Goal: Task Accomplishment & Management: Manage account settings

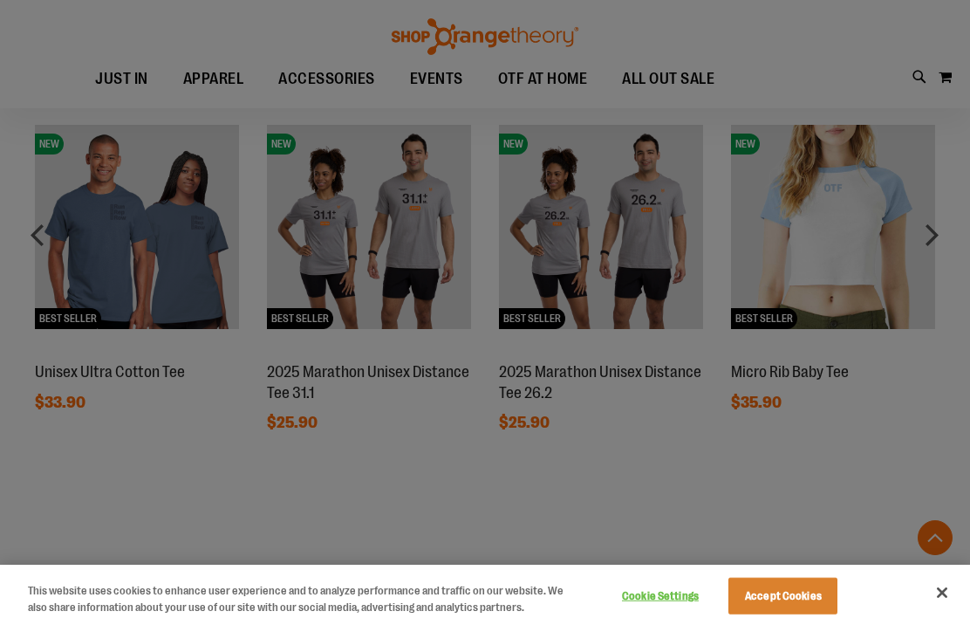
scroll to position [1210, 0]
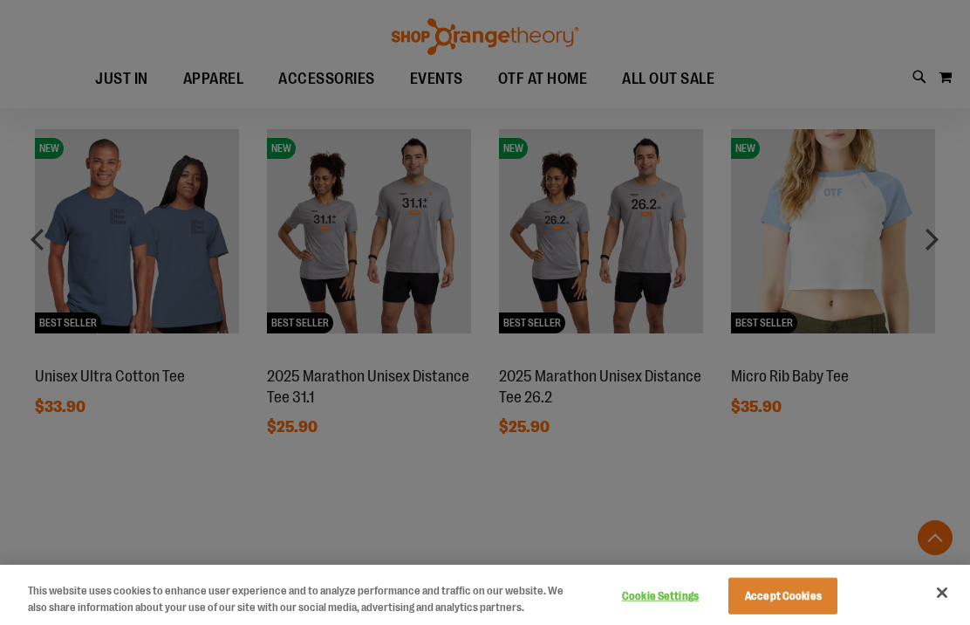
click at [911, 237] on div at bounding box center [485, 312] width 970 height 625
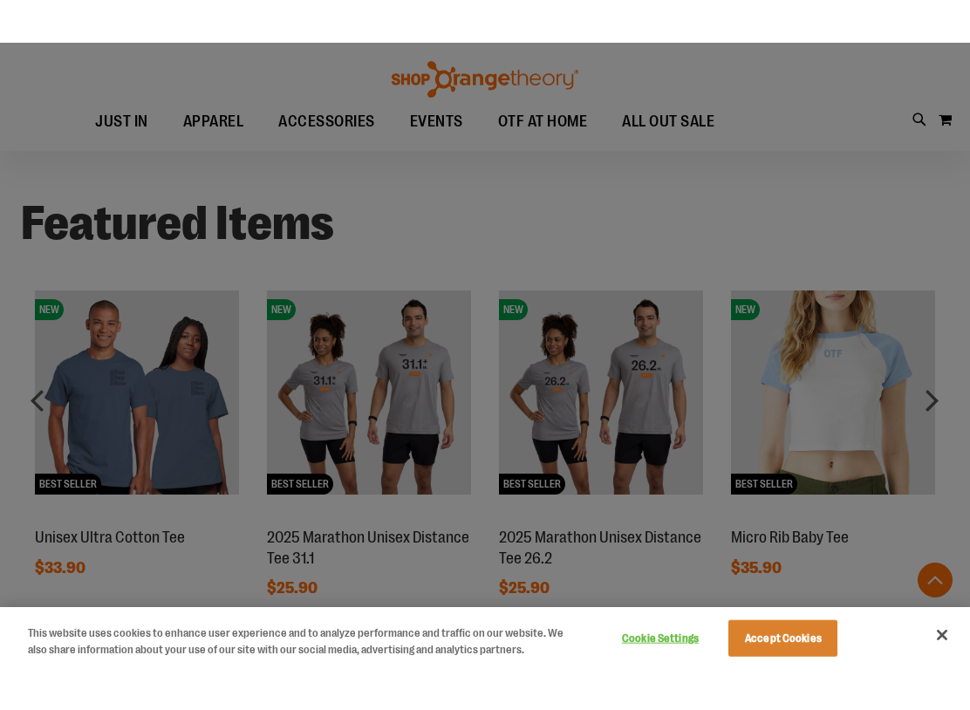
scroll to position [1083, 0]
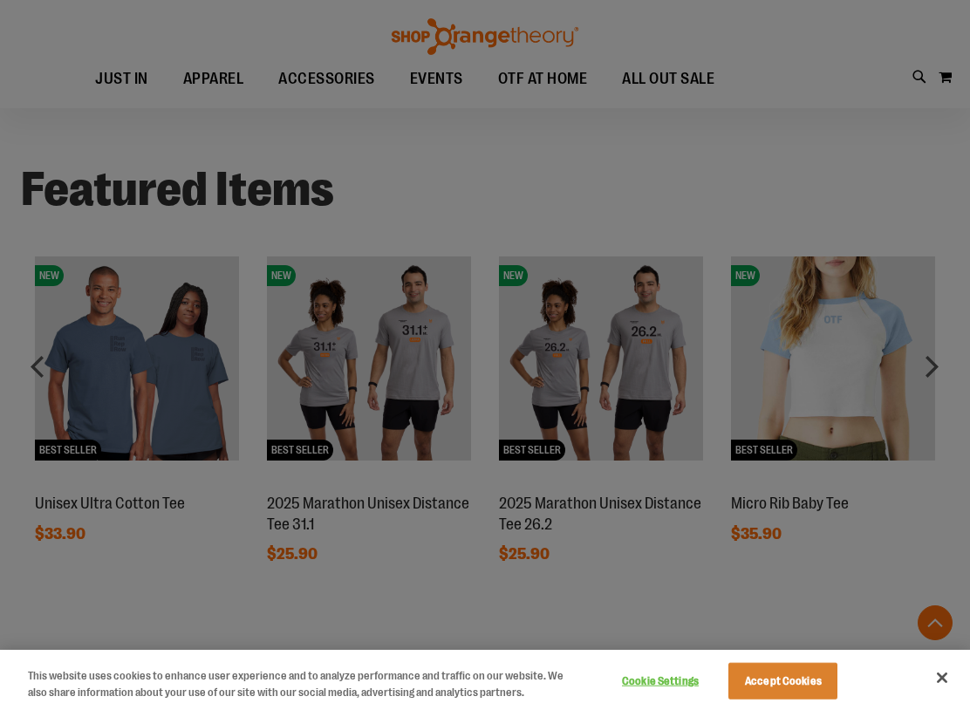
click at [772, 593] on div at bounding box center [485, 355] width 970 height 710
click at [933, 377] on div at bounding box center [485, 355] width 970 height 710
click at [949, 367] on div at bounding box center [485, 355] width 970 height 710
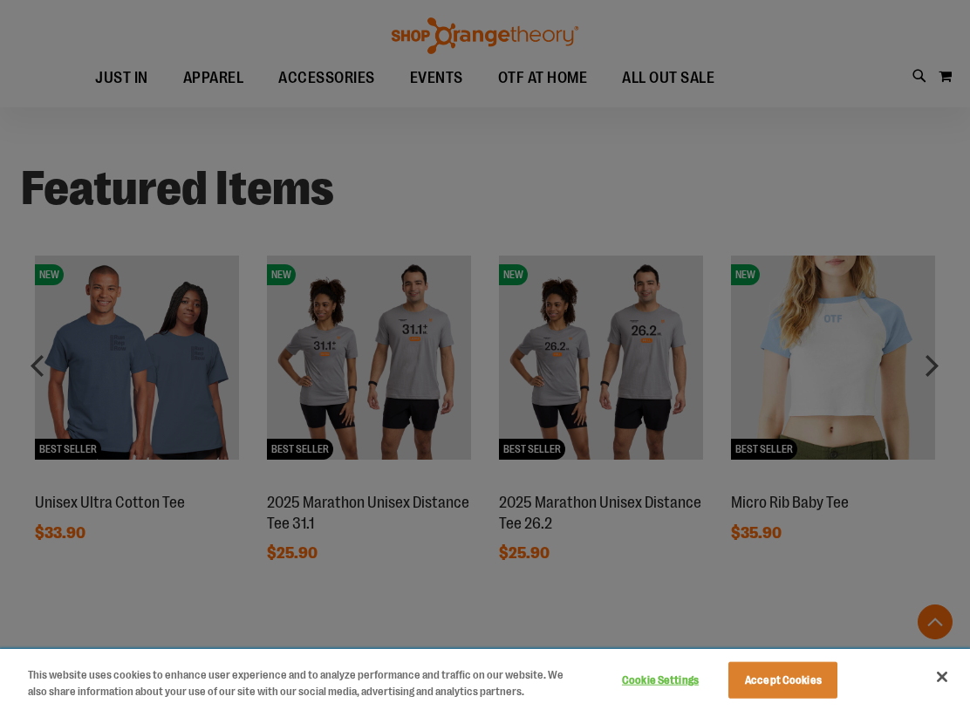
click at [829, 624] on button "Accept Cookies" at bounding box center [783, 681] width 109 height 37
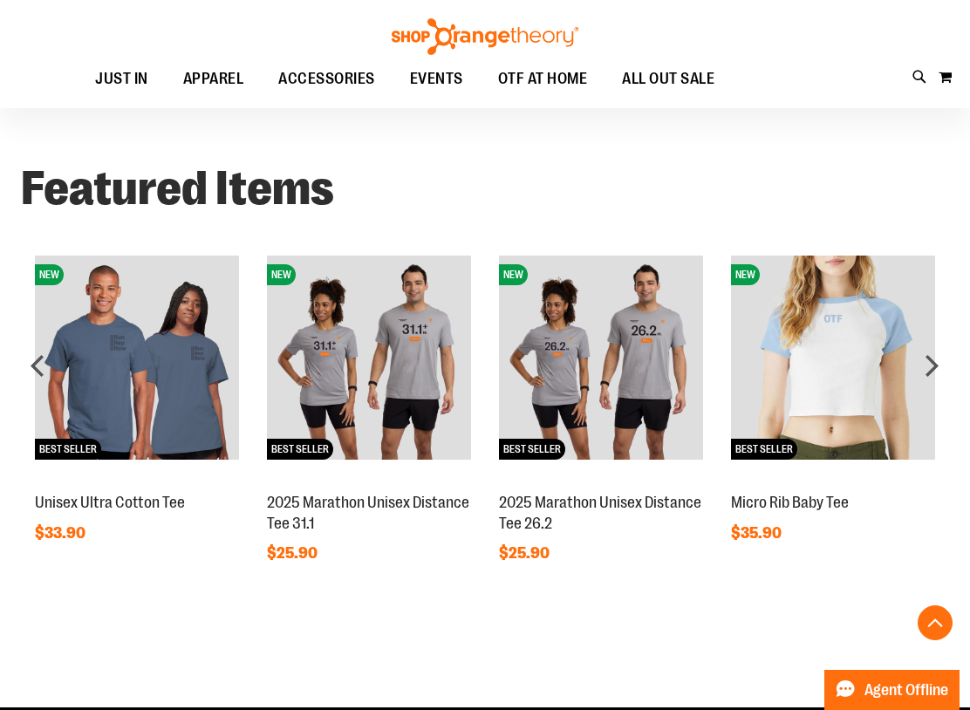
click at [926, 374] on div "next" at bounding box center [932, 365] width 35 height 35
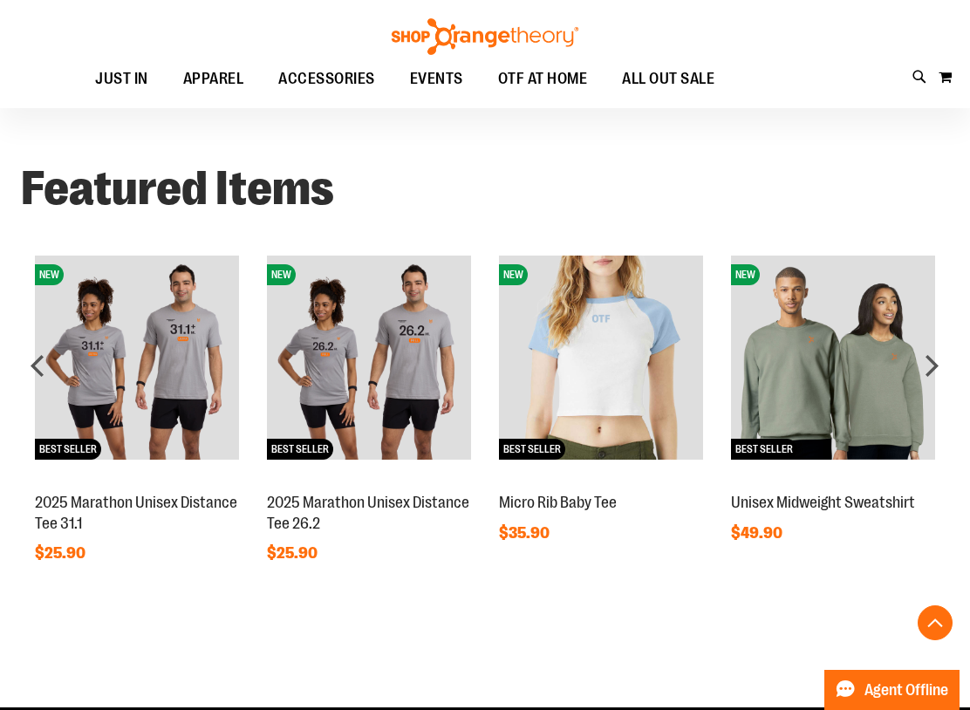
click at [959, 371] on div "Featured Items NEW BEST SELLER Micro Rib Baby Tee $35.90" at bounding box center [485, 364] width 970 height 512
click at [936, 375] on div "next" at bounding box center [932, 365] width 35 height 35
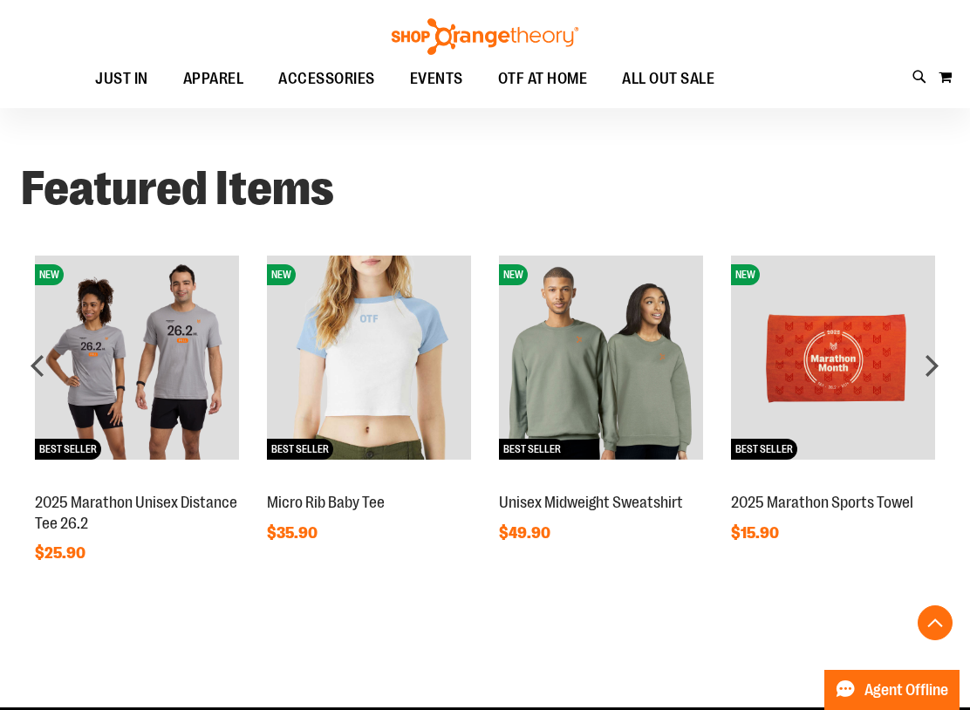
scroll to position [1087, 0]
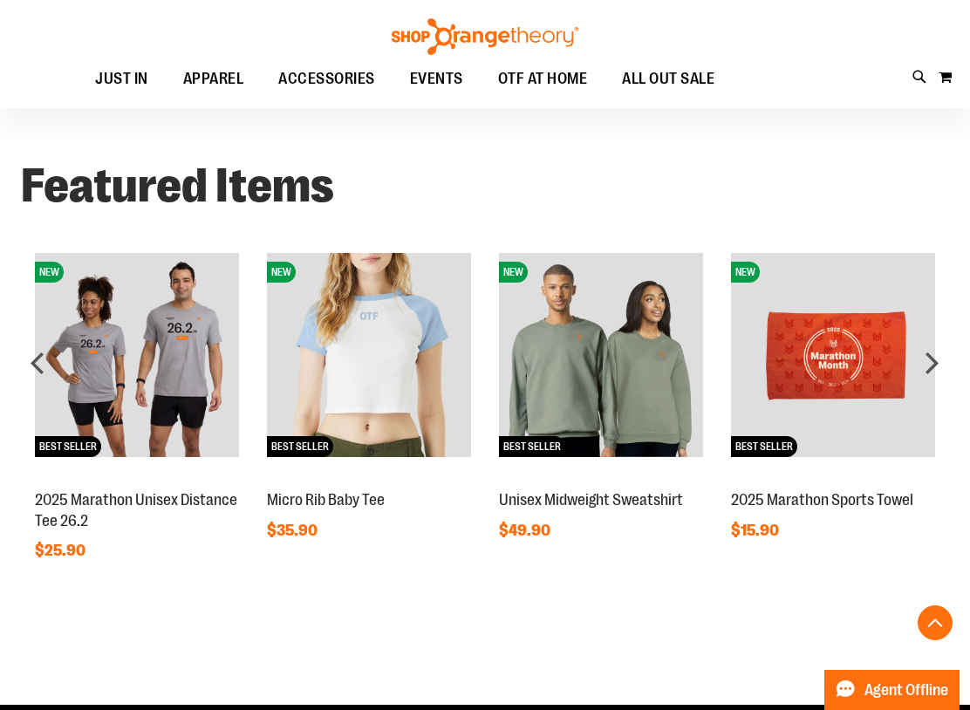
click at [945, 374] on div "next" at bounding box center [932, 363] width 35 height 35
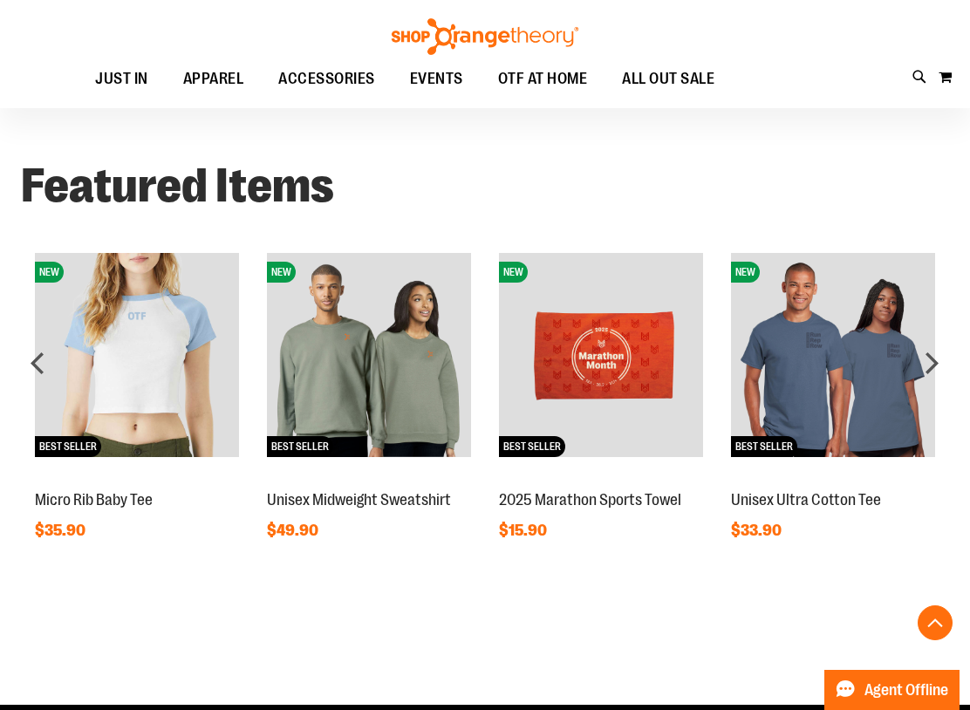
click at [961, 364] on div "Featured Items NEW BEST SELLER Micro Rib Baby Tee $35.90" at bounding box center [485, 362] width 970 height 512
click at [945, 364] on div "next" at bounding box center [932, 363] width 35 height 35
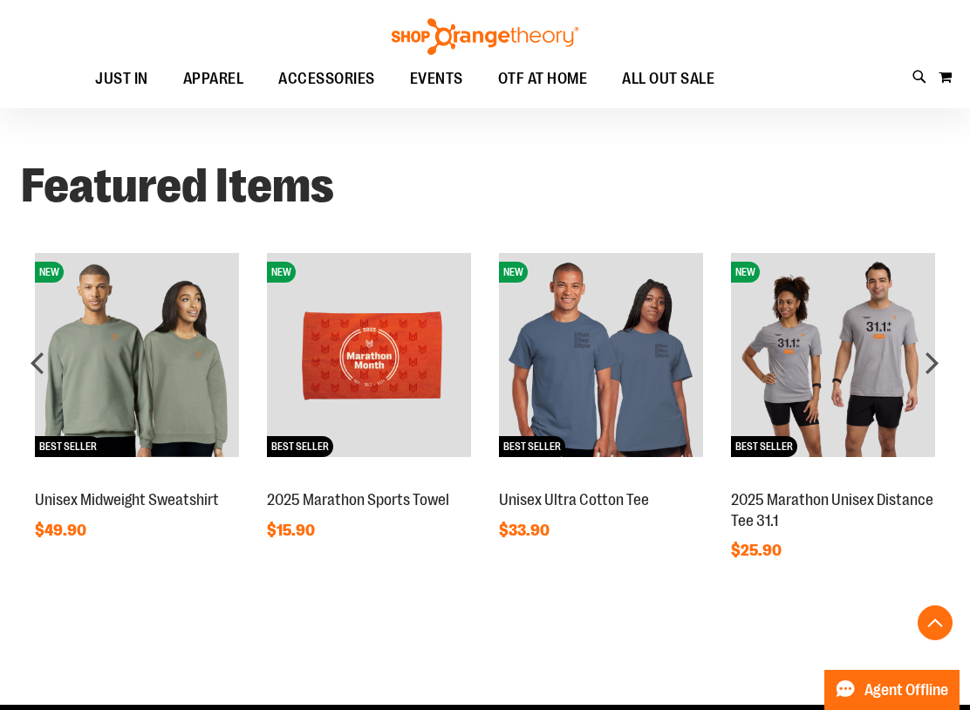
click at [942, 369] on div "next" at bounding box center [932, 363] width 35 height 35
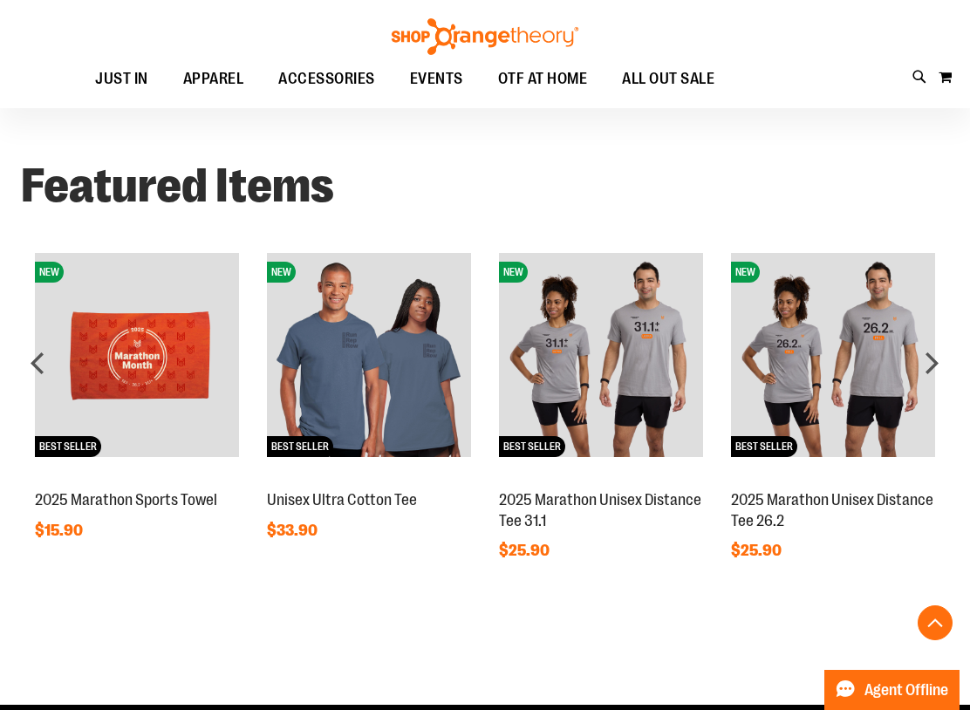
click at [949, 367] on div "next" at bounding box center [932, 363] width 35 height 35
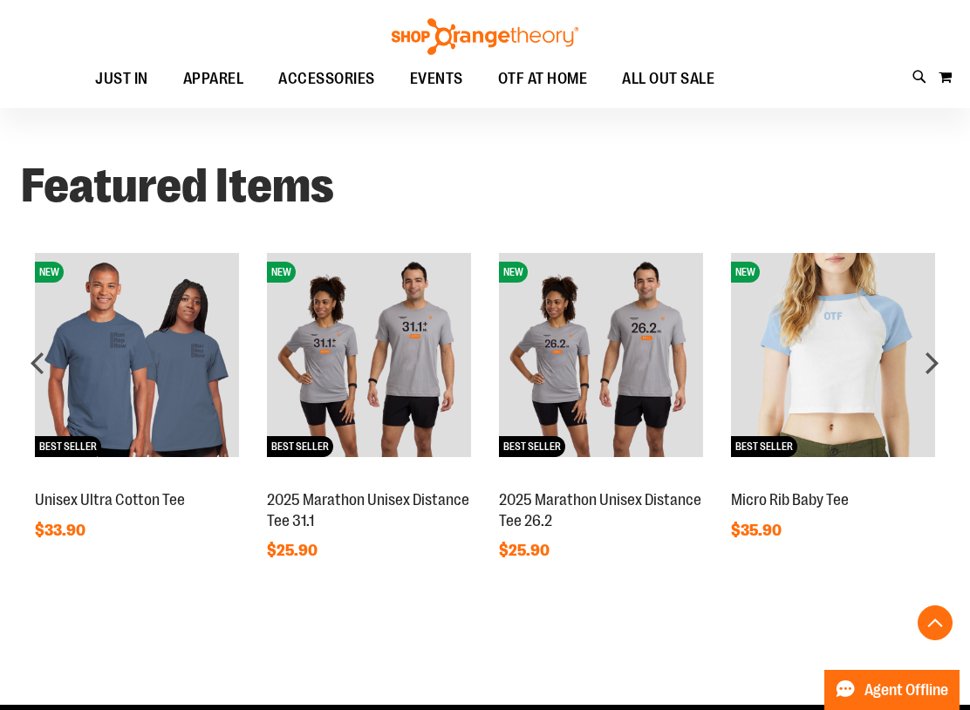
click at [931, 367] on div "next" at bounding box center [932, 363] width 35 height 35
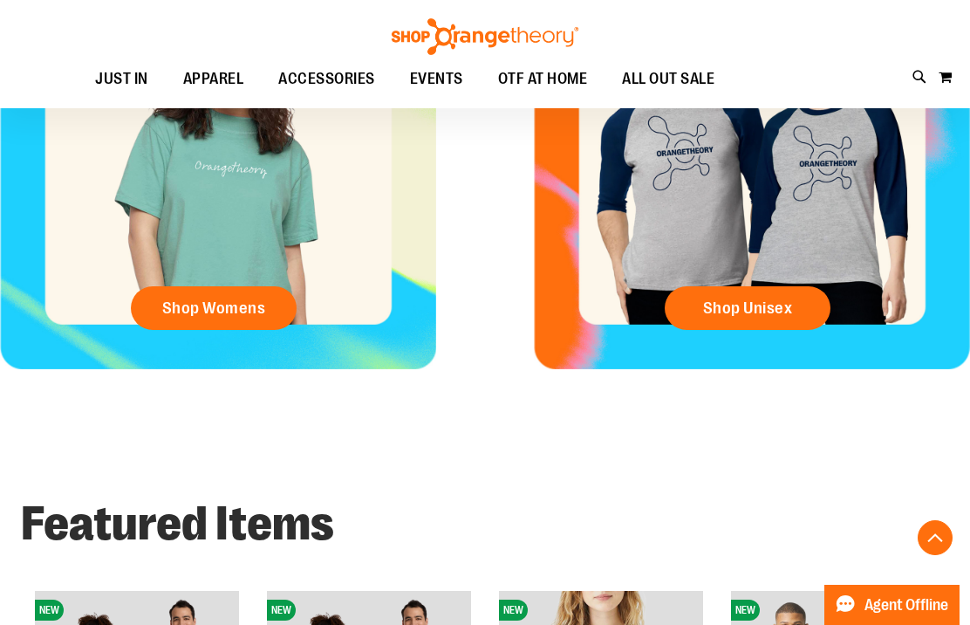
scroll to position [500, 0]
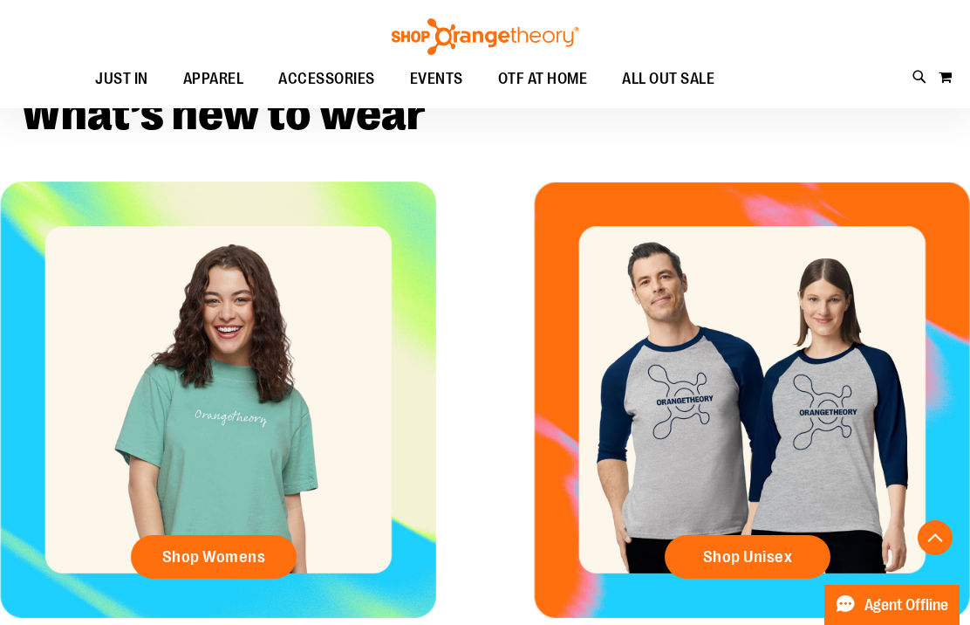
click at [748, 529] on div "Shop Unisex" at bounding box center [752, 411] width 436 height 458
click at [549, 90] on span "OTF AT HOME" at bounding box center [543, 78] width 90 height 39
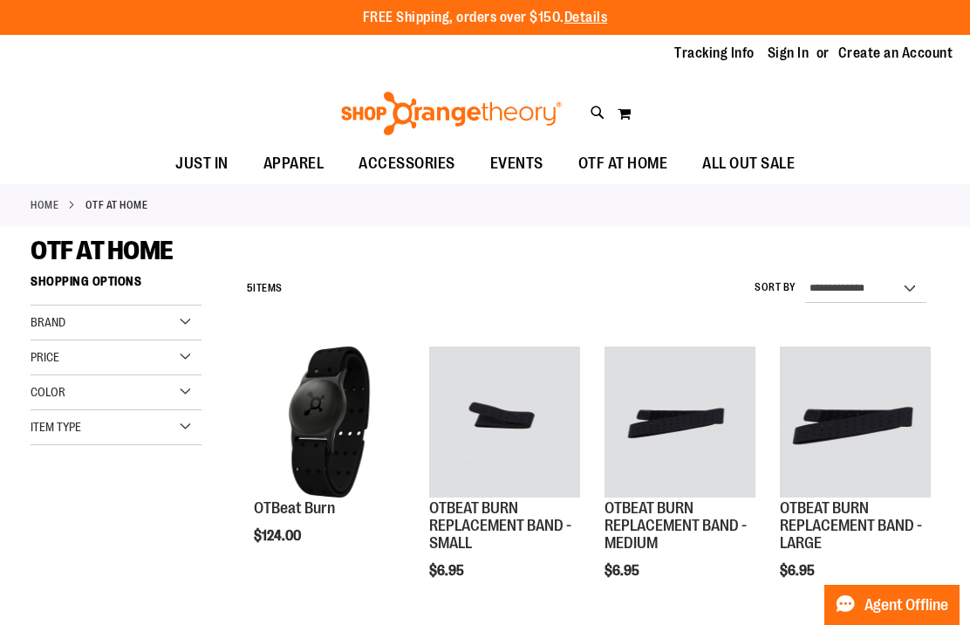
click at [792, 60] on link "Sign In" at bounding box center [789, 53] width 42 height 19
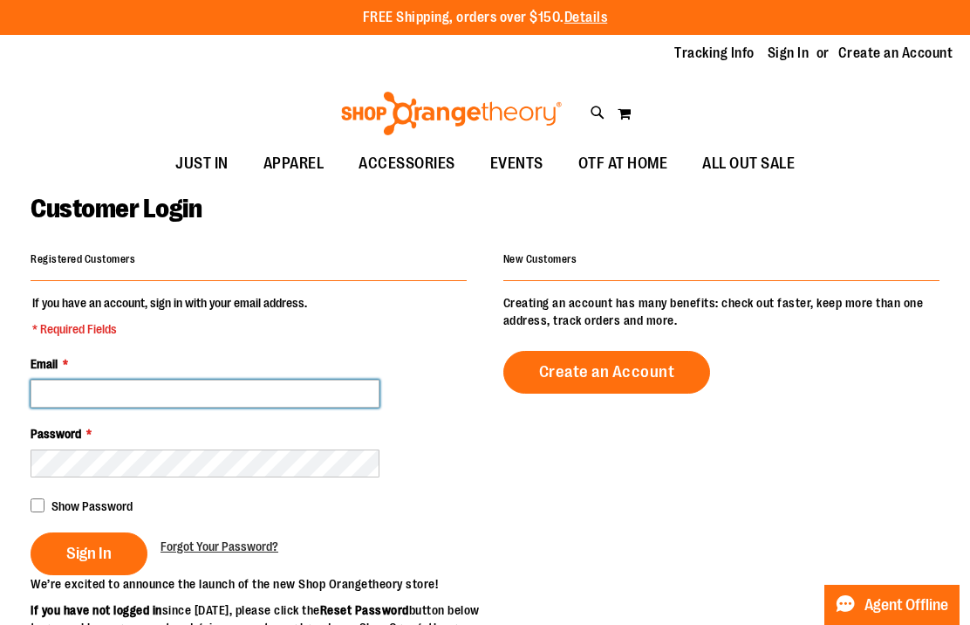
click at [219, 394] on input "Email *" at bounding box center [205, 394] width 349 height 28
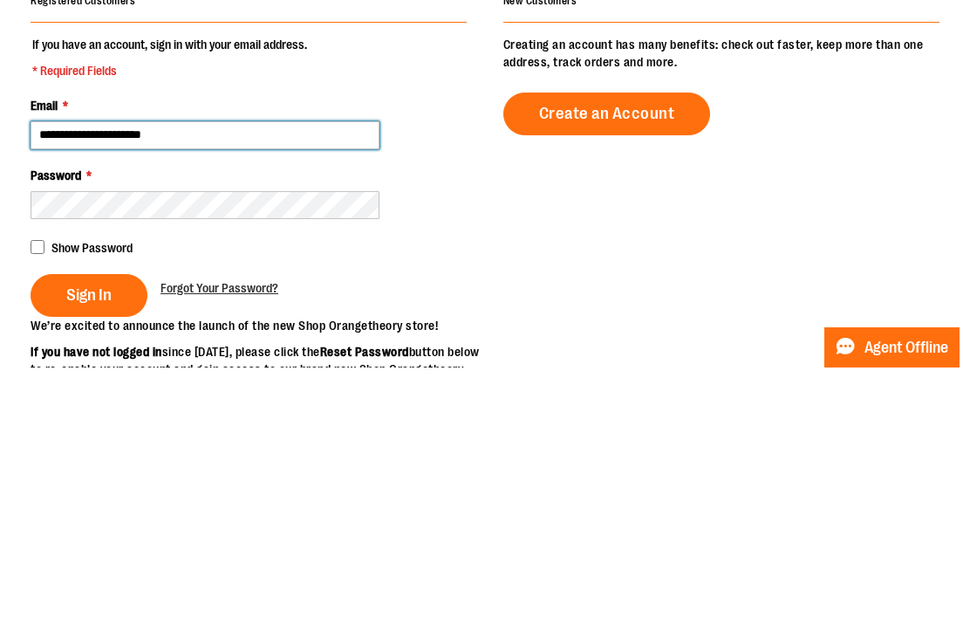
type input "**********"
